Goal: Task Accomplishment & Management: Use online tool/utility

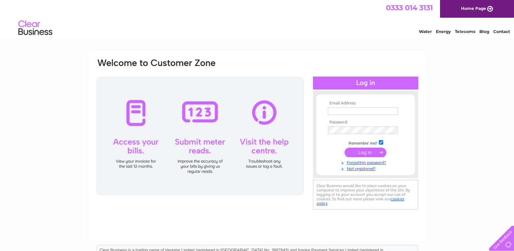
type input "bikes@northfieldcycles.co.uk"
click at [363, 151] on input "submit" at bounding box center [366, 152] width 42 height 10
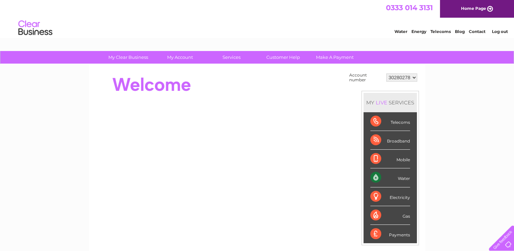
click at [391, 177] on div "Water" at bounding box center [390, 177] width 40 height 19
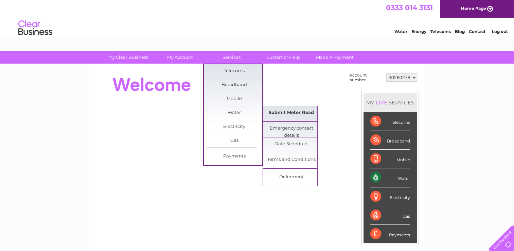
click at [275, 115] on link "Submit Meter Read" at bounding box center [291, 113] width 56 height 14
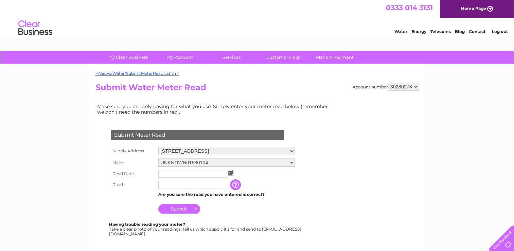
click at [230, 173] on img at bounding box center [230, 172] width 5 height 5
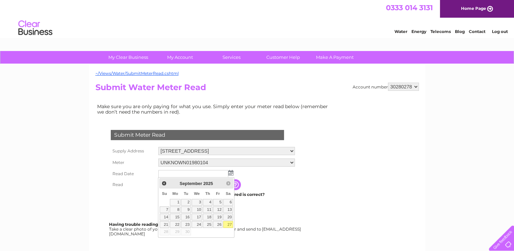
click at [230, 221] on link "27" at bounding box center [228, 224] width 10 height 7
type input "2025/09/27"
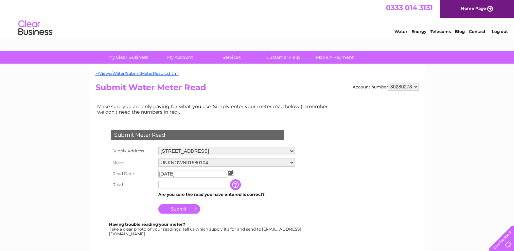
click at [181, 183] on input "text" at bounding box center [193, 184] width 70 height 7
type input "478"
click at [181, 209] on input "Submit" at bounding box center [179, 210] width 42 height 10
